Goal: Transaction & Acquisition: Purchase product/service

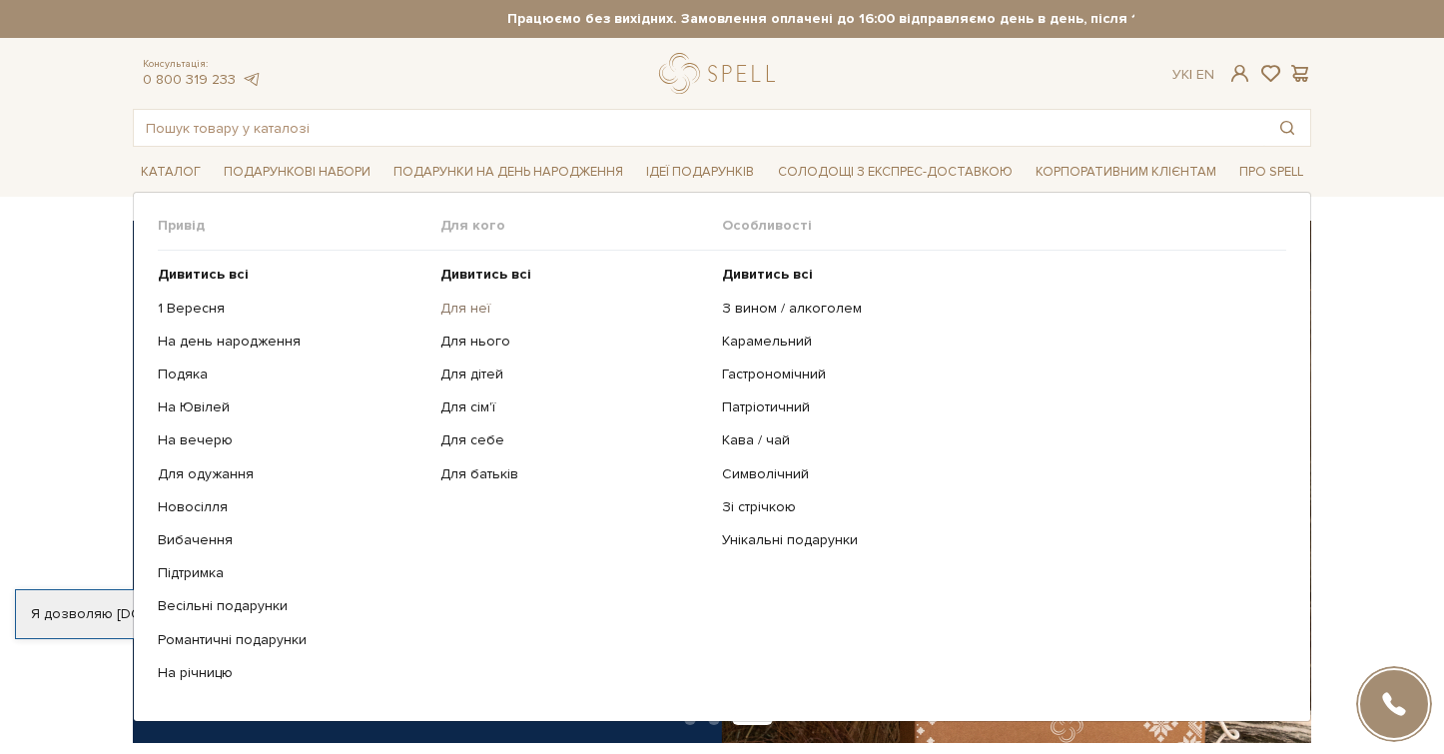
click at [467, 308] on link "Для неї" at bounding box center [574, 309] width 268 height 18
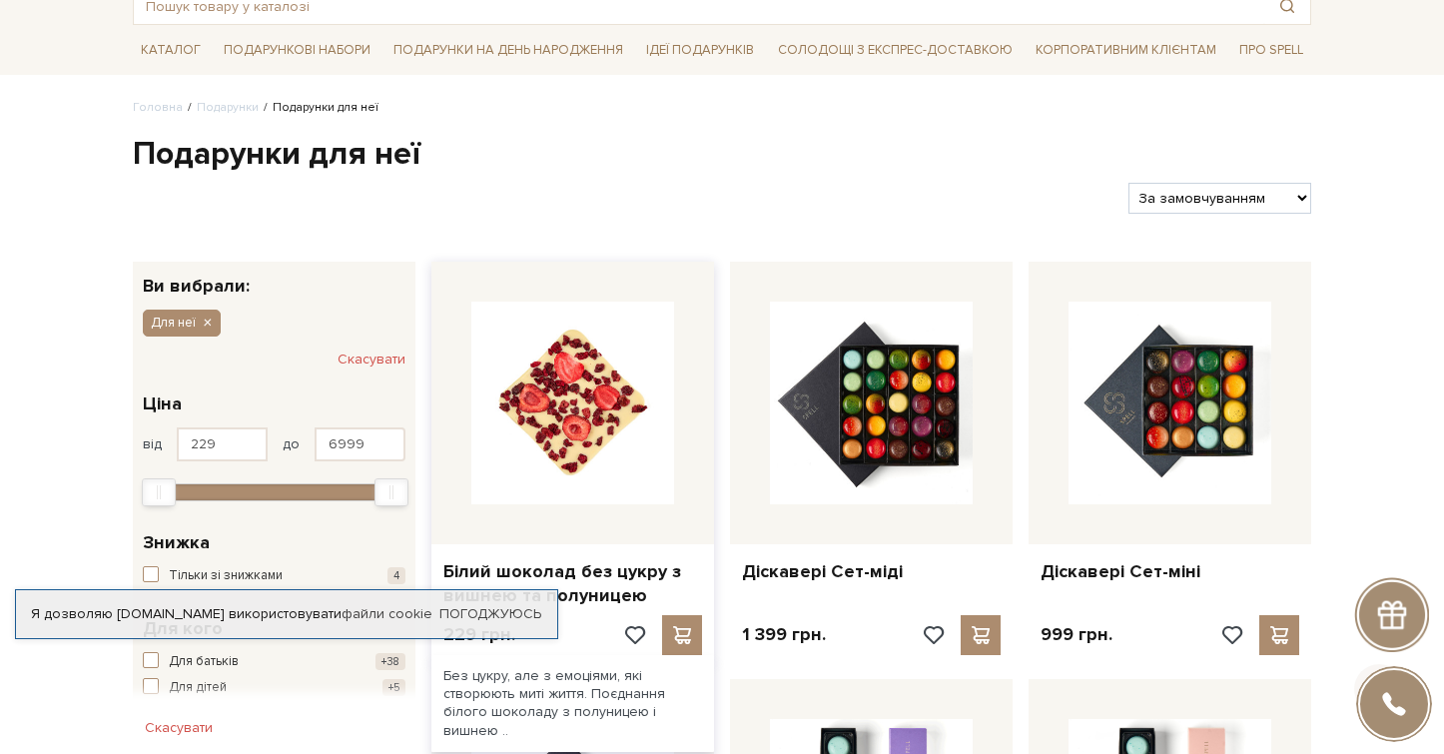
scroll to position [203, 0]
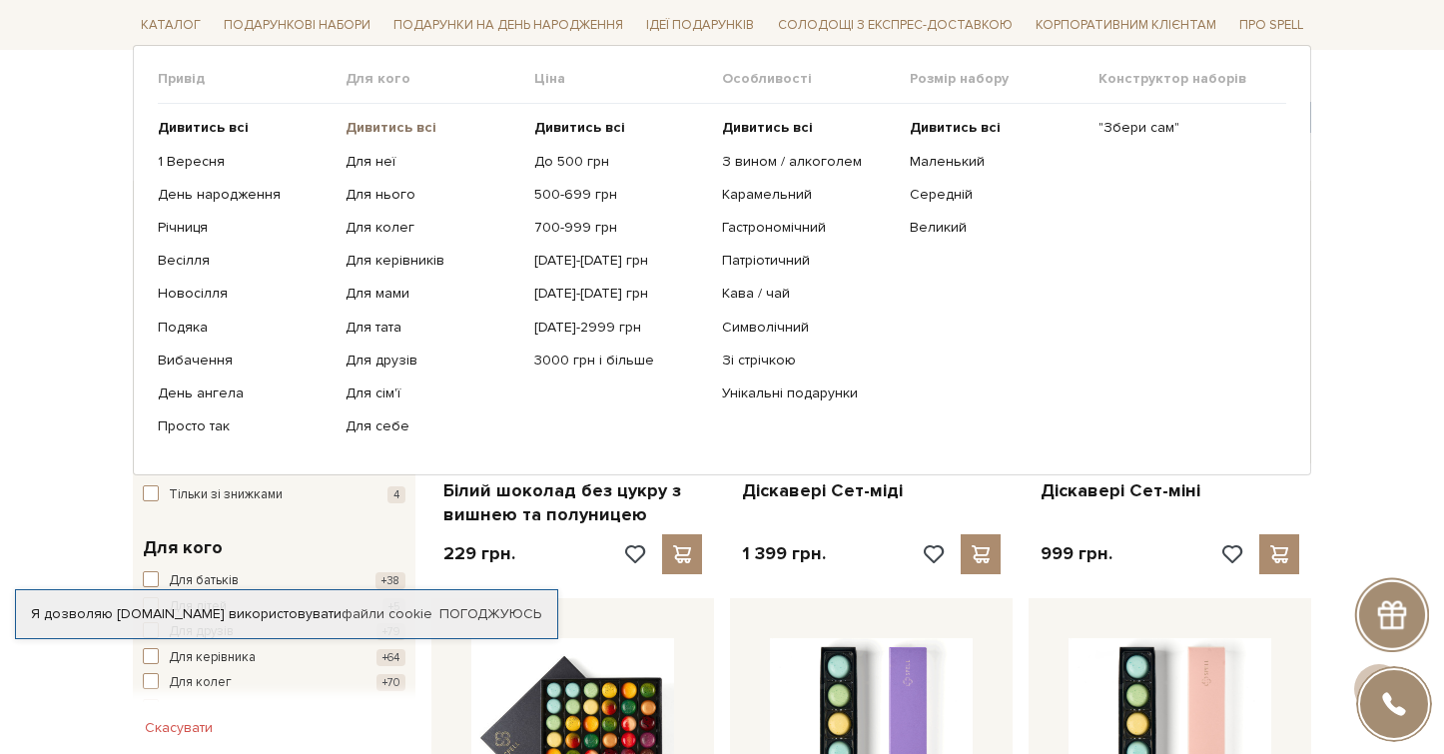
click at [363, 127] on b "Дивитись всі" at bounding box center [391, 127] width 91 height 17
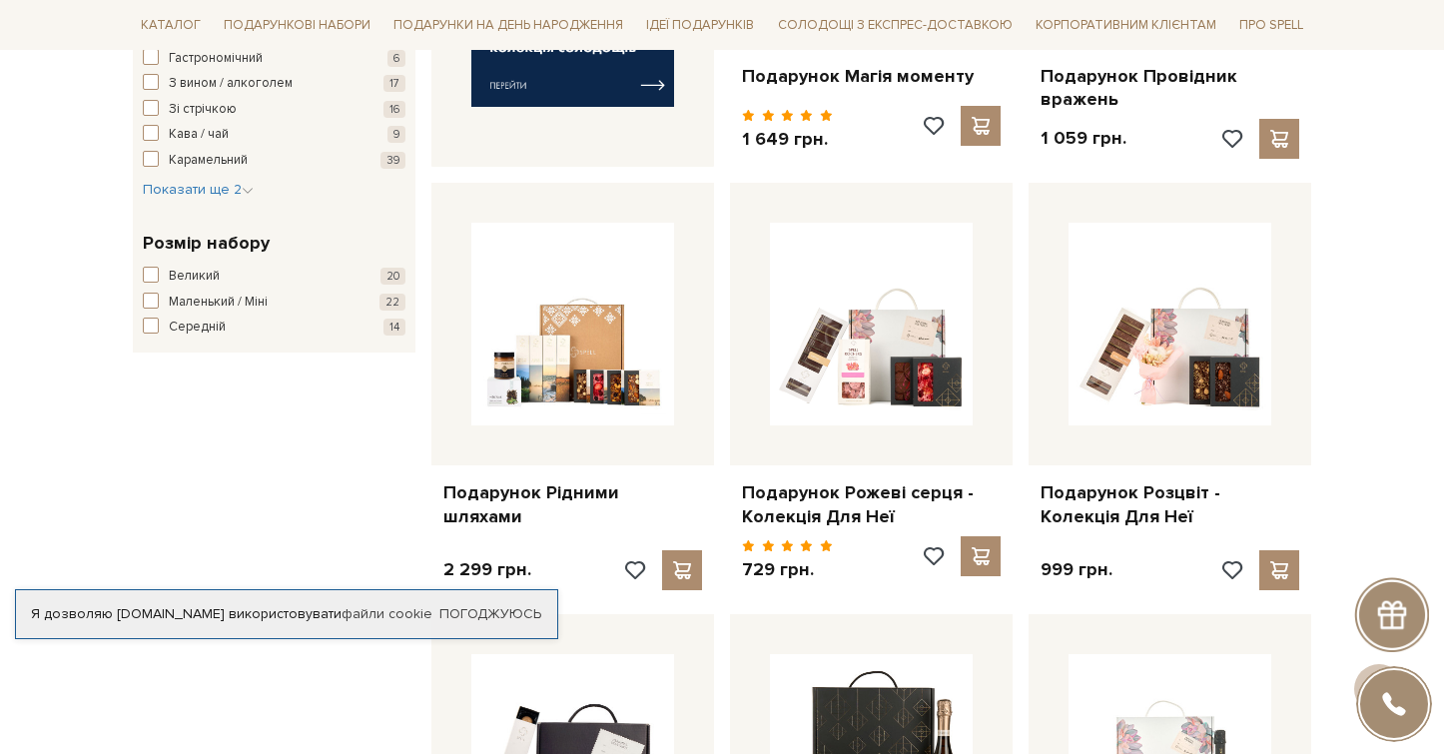
scroll to position [1052, 0]
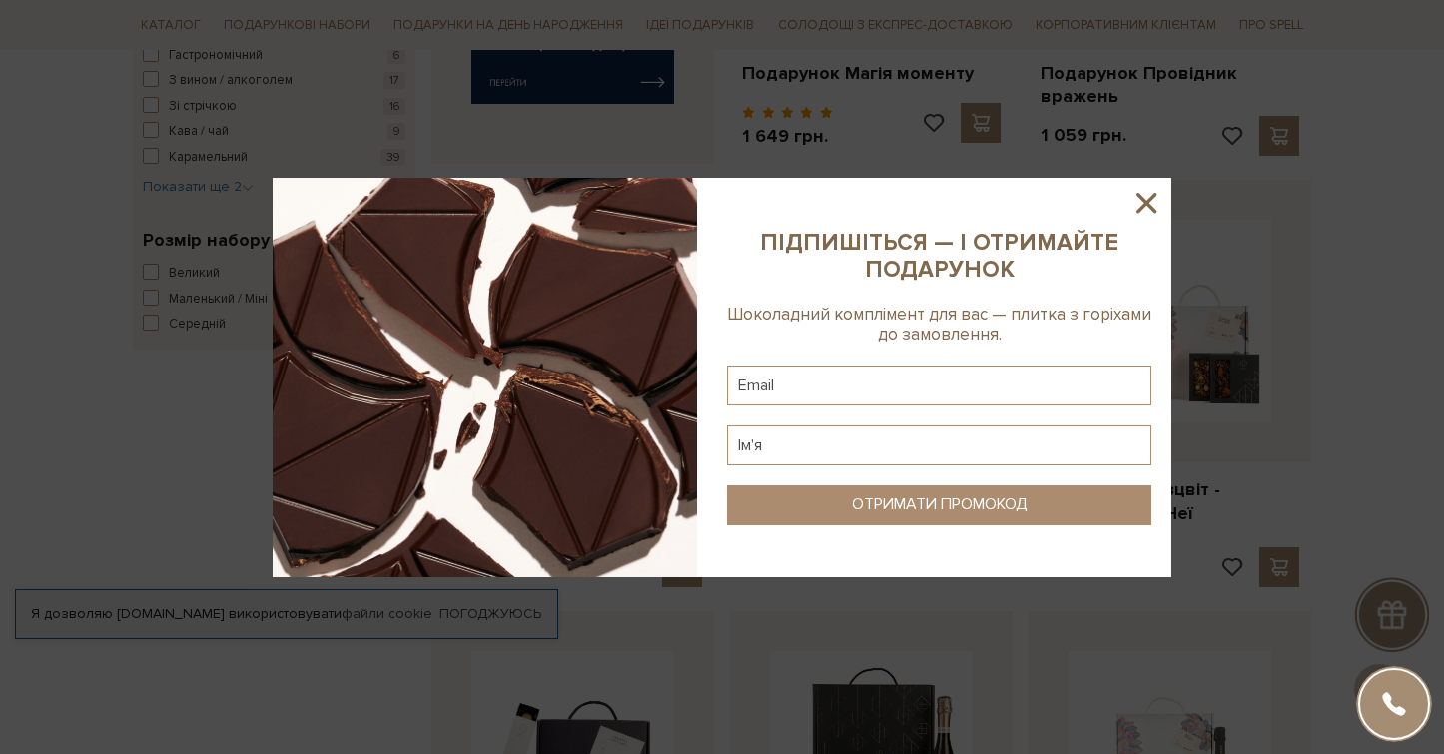
click at [1143, 198] on icon at bounding box center [1146, 203] width 20 height 20
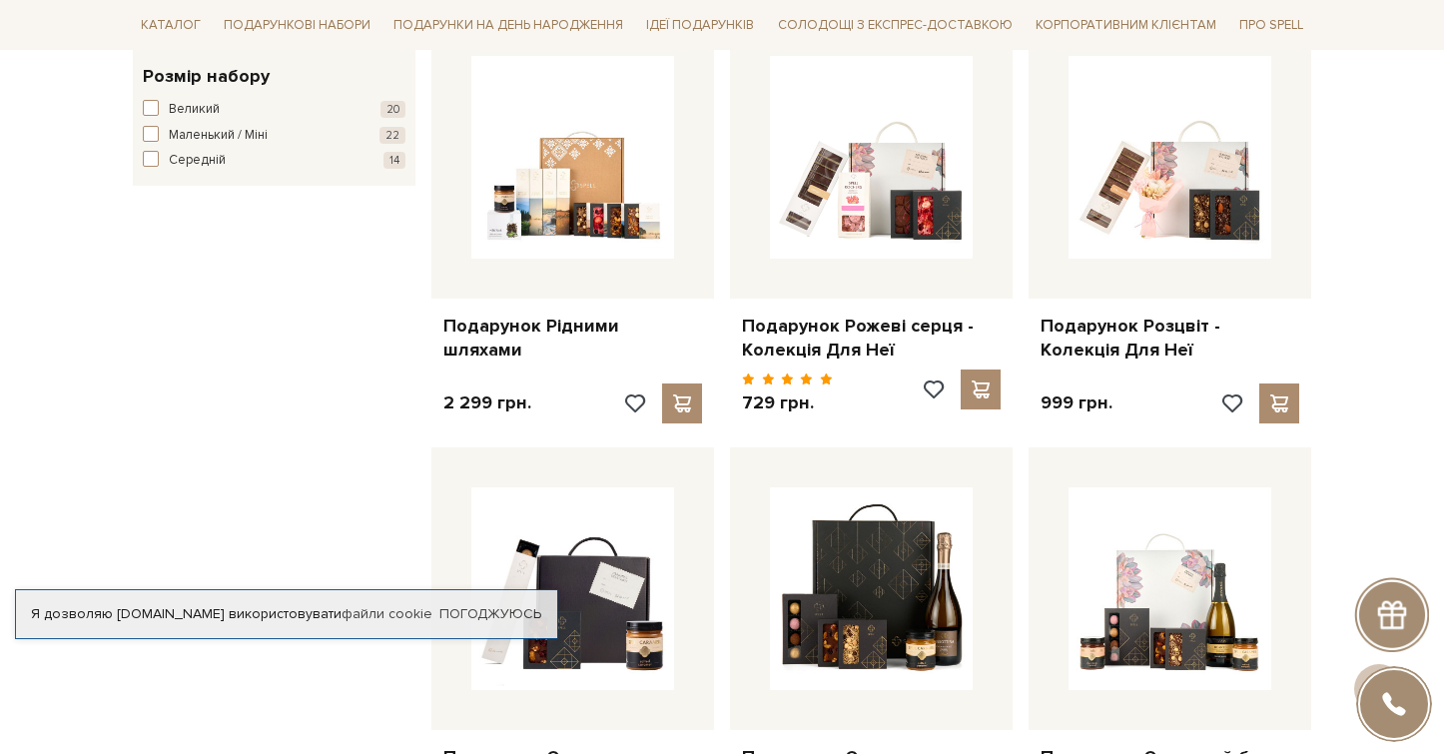
scroll to position [1223, 0]
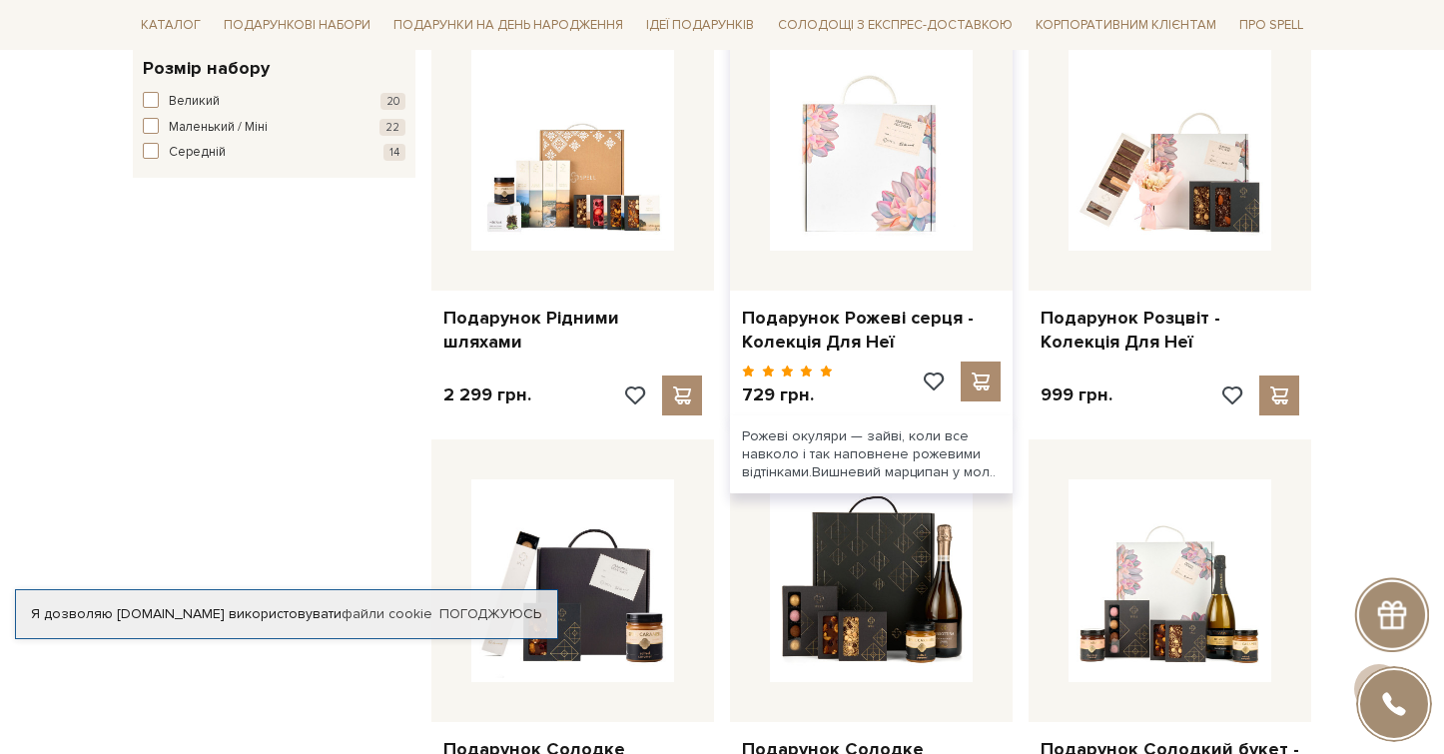
click at [877, 169] on img at bounding box center [871, 149] width 203 height 203
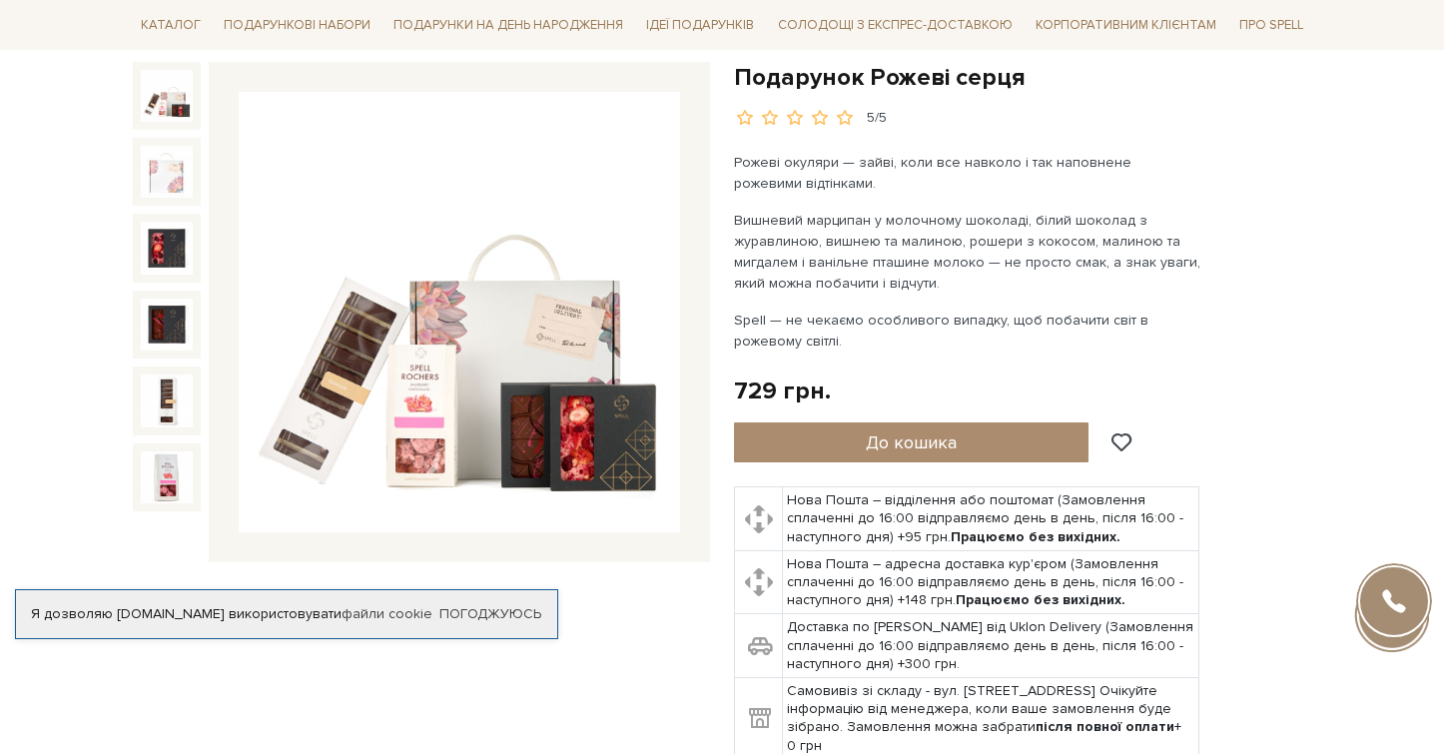
scroll to position [203, 0]
click at [568, 271] on img at bounding box center [459, 311] width 441 height 441
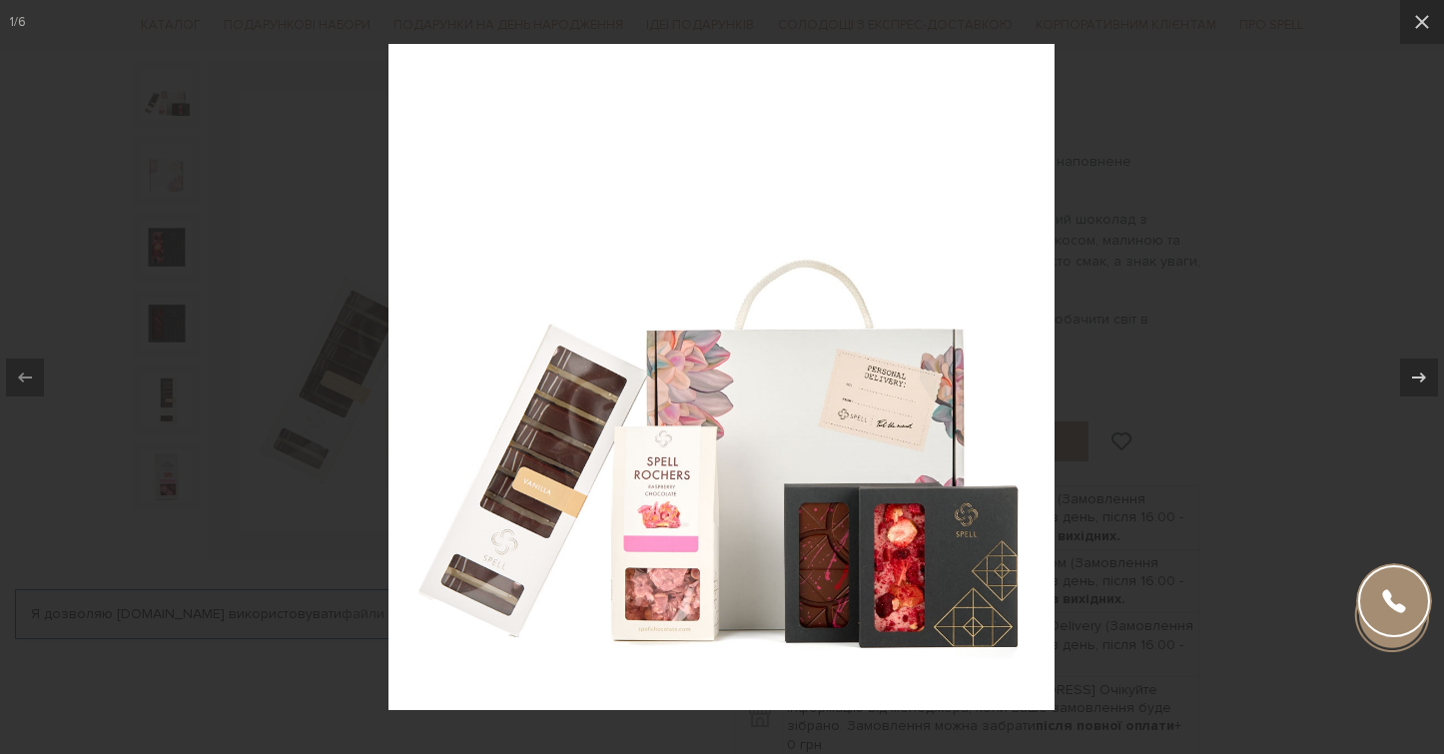
click at [1173, 429] on div at bounding box center [722, 377] width 1444 height 754
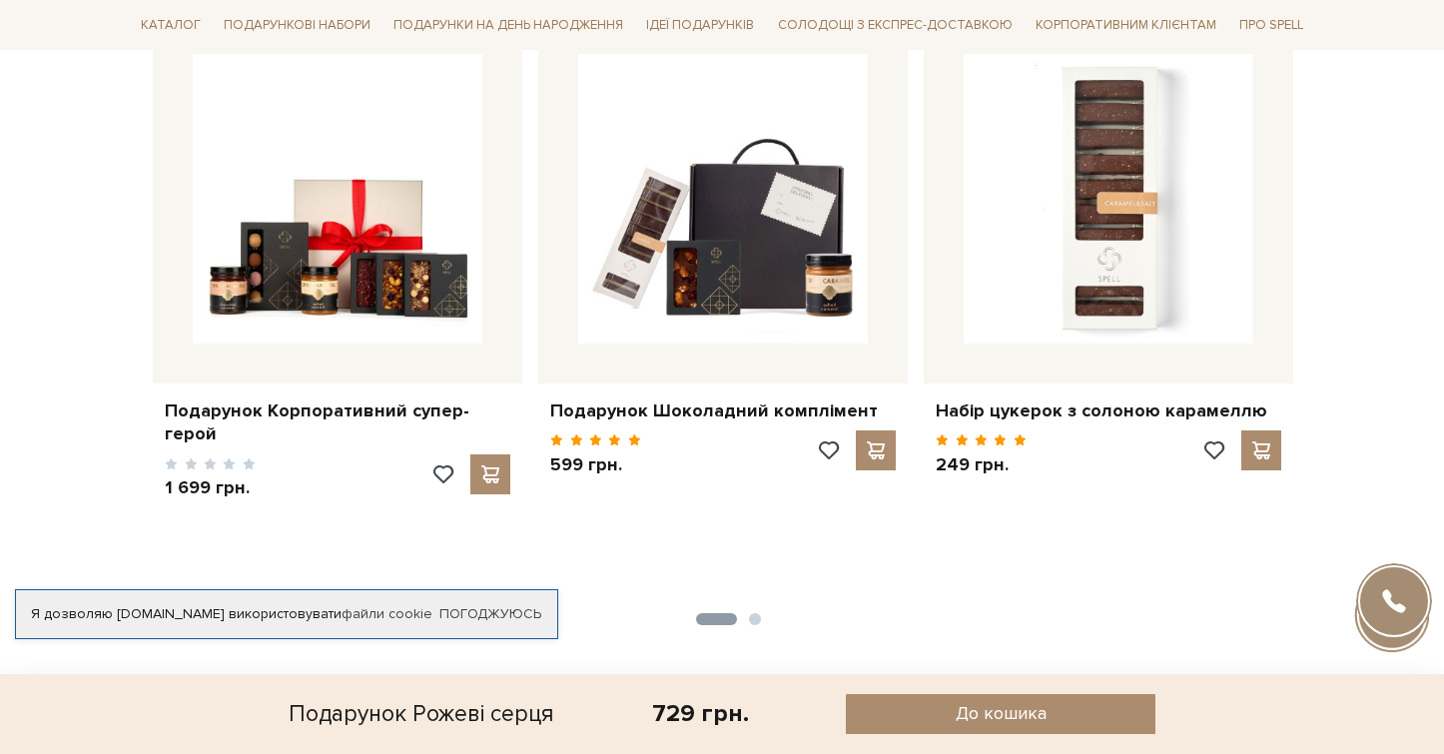
scroll to position [1572, 0]
